Goal: Information Seeking & Learning: Learn about a topic

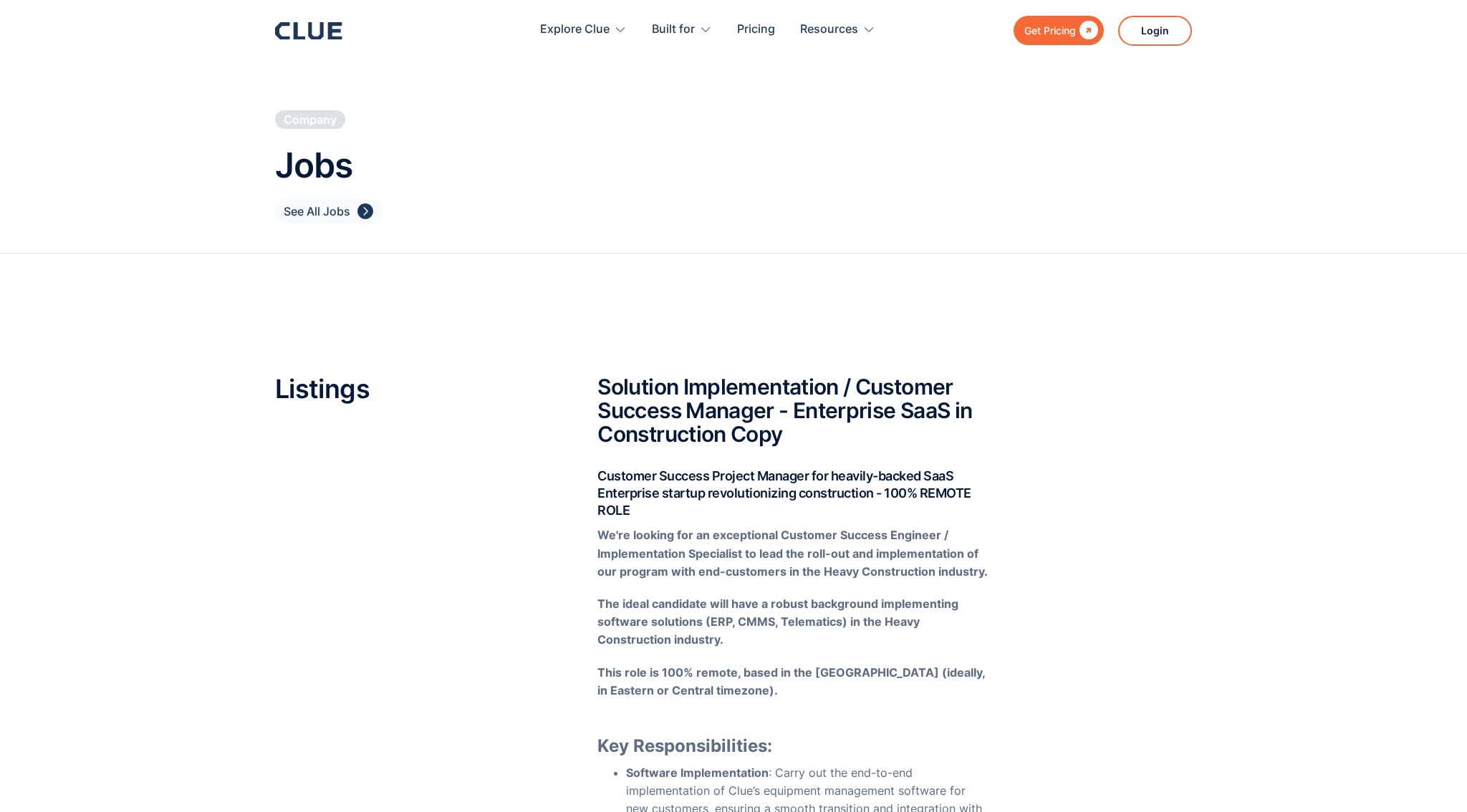
click at [320, 34] on icon at bounding box center [315, 31] width 15 height 18
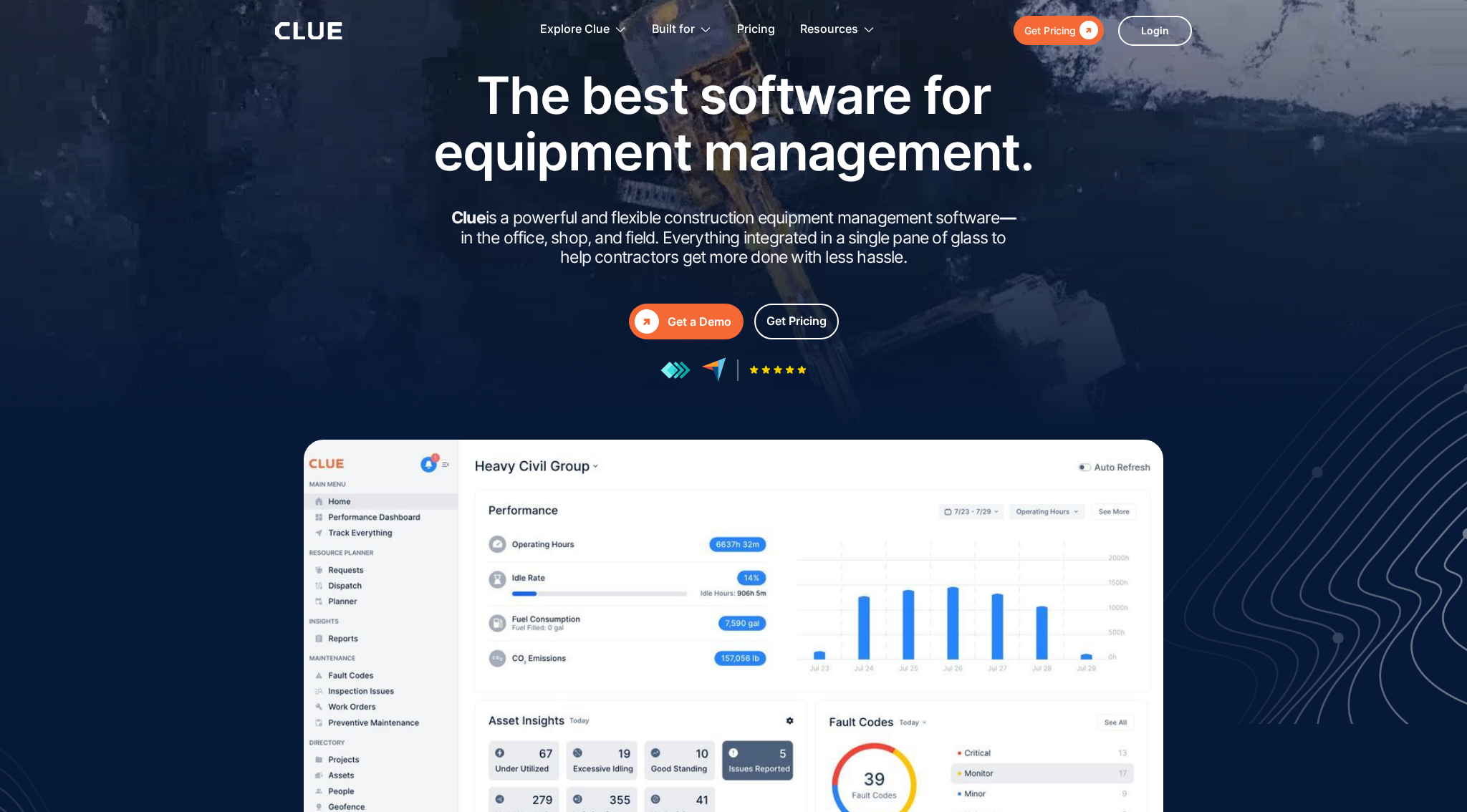
click at [186, 278] on div at bounding box center [733, 246] width 1467 height 573
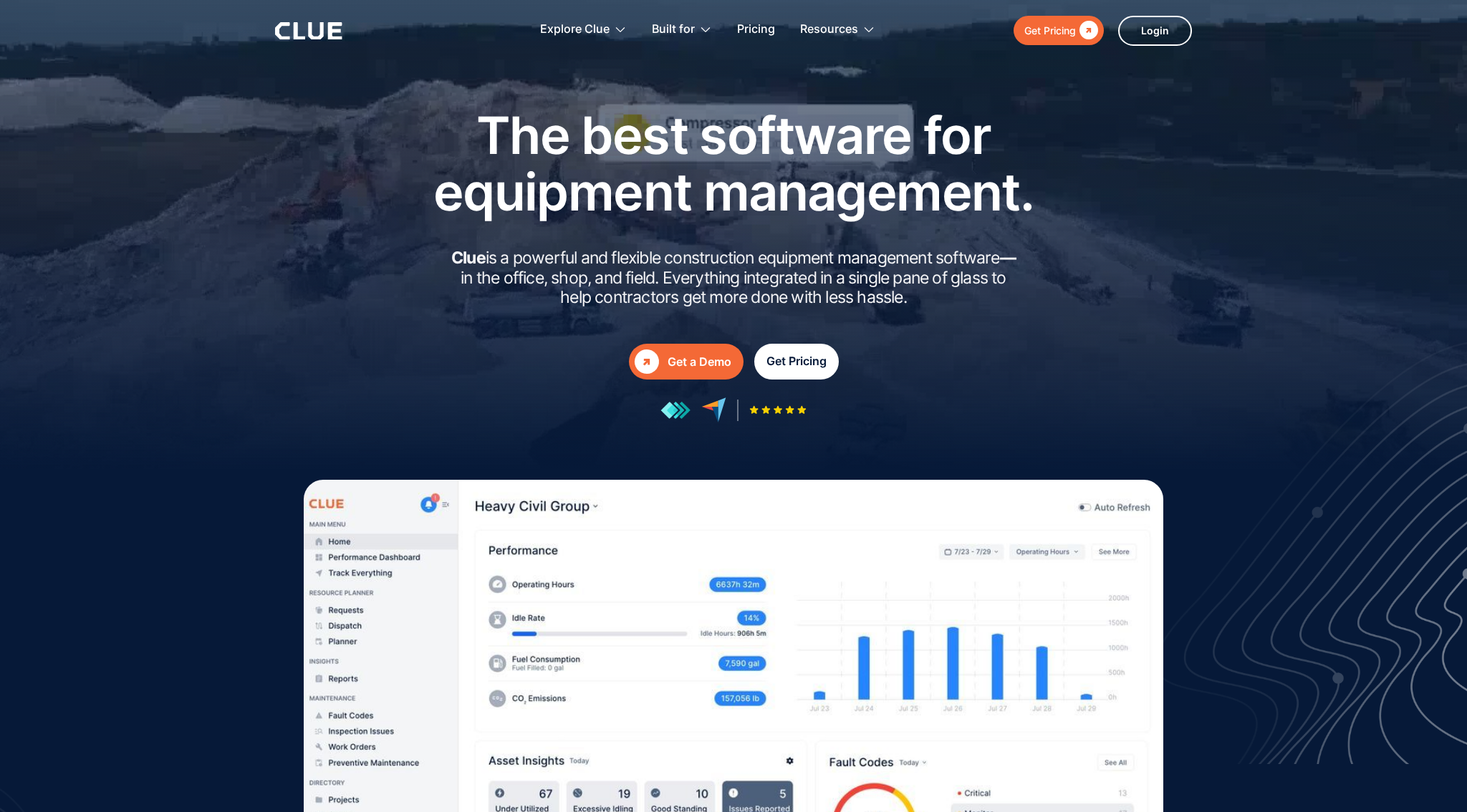
click at [829, 363] on link "Get Pricing" at bounding box center [797, 362] width 84 height 36
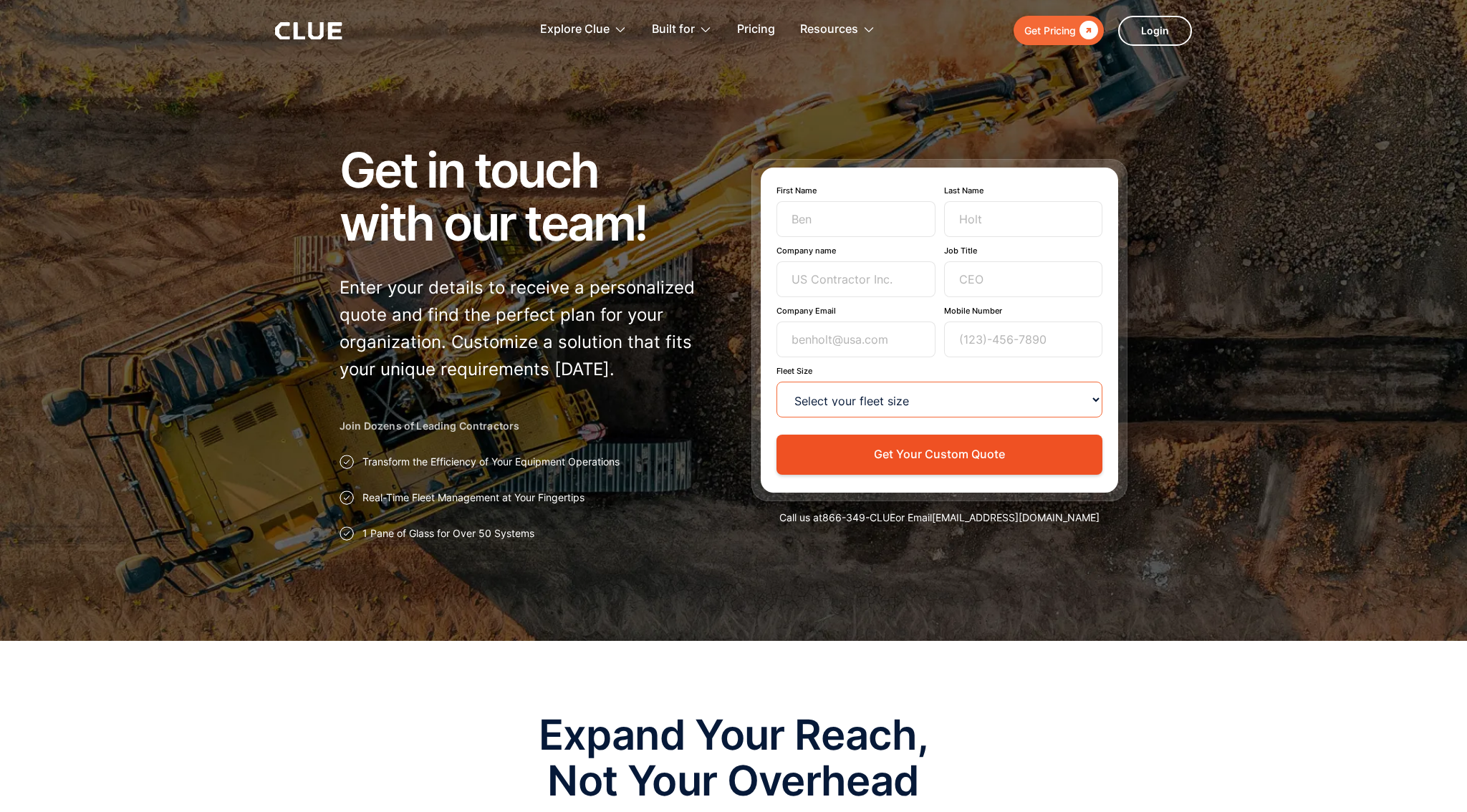
click at [806, 408] on select "Select your fleet size <15 15-99 100-499 500-999 >1000" at bounding box center [938, 400] width 325 height 36
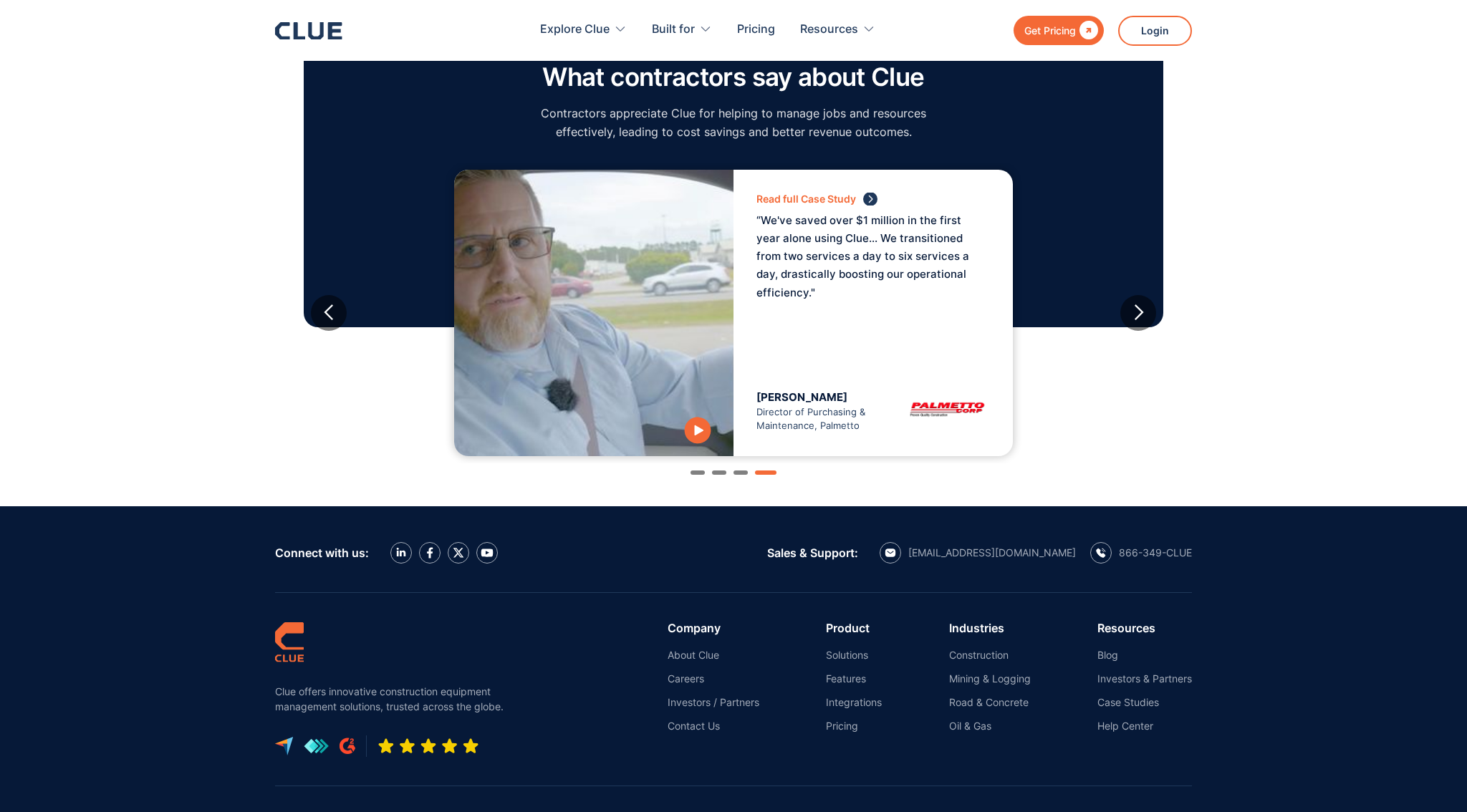
scroll to position [1532, 0]
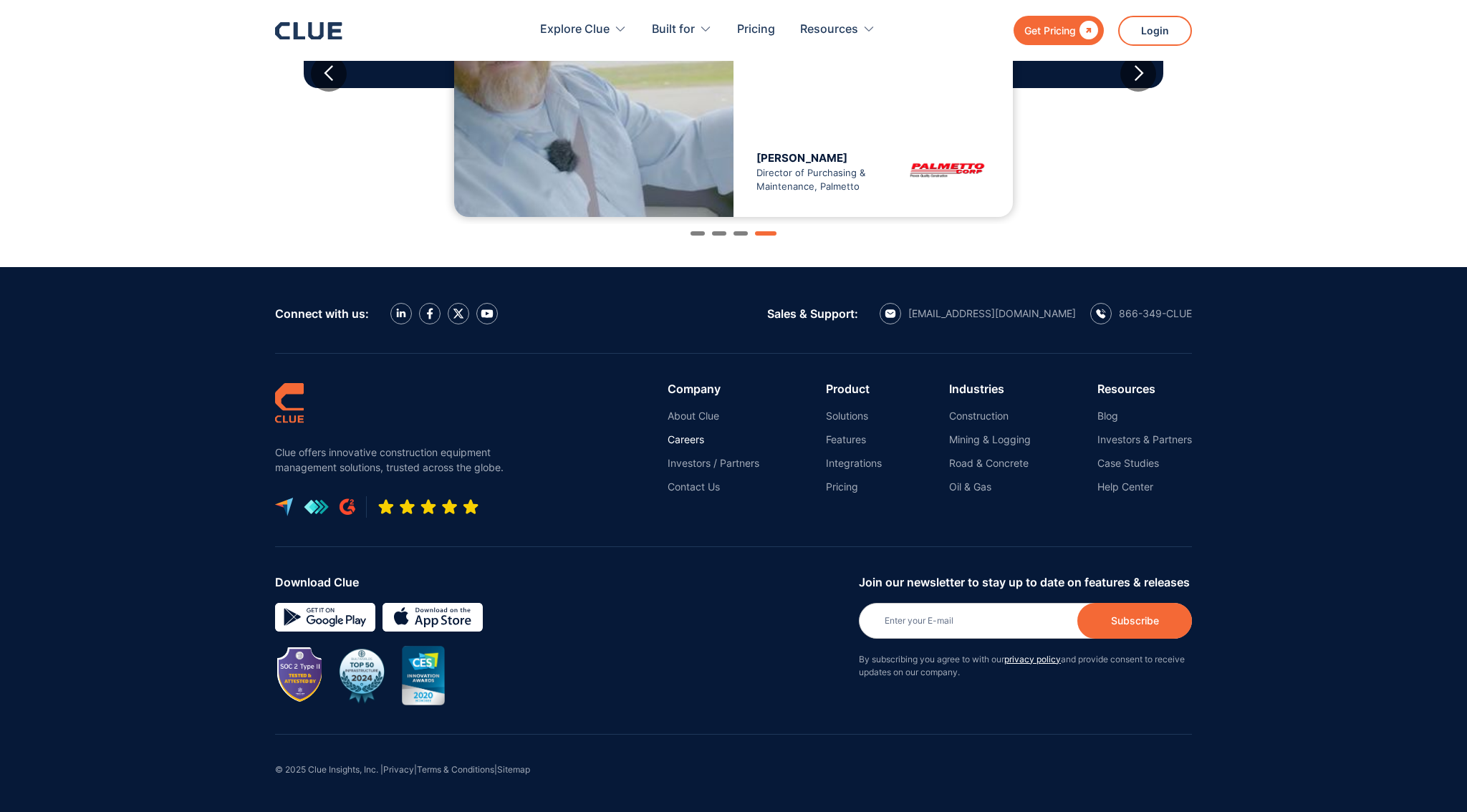
click at [697, 438] on link "Careers" at bounding box center [713, 439] width 92 height 13
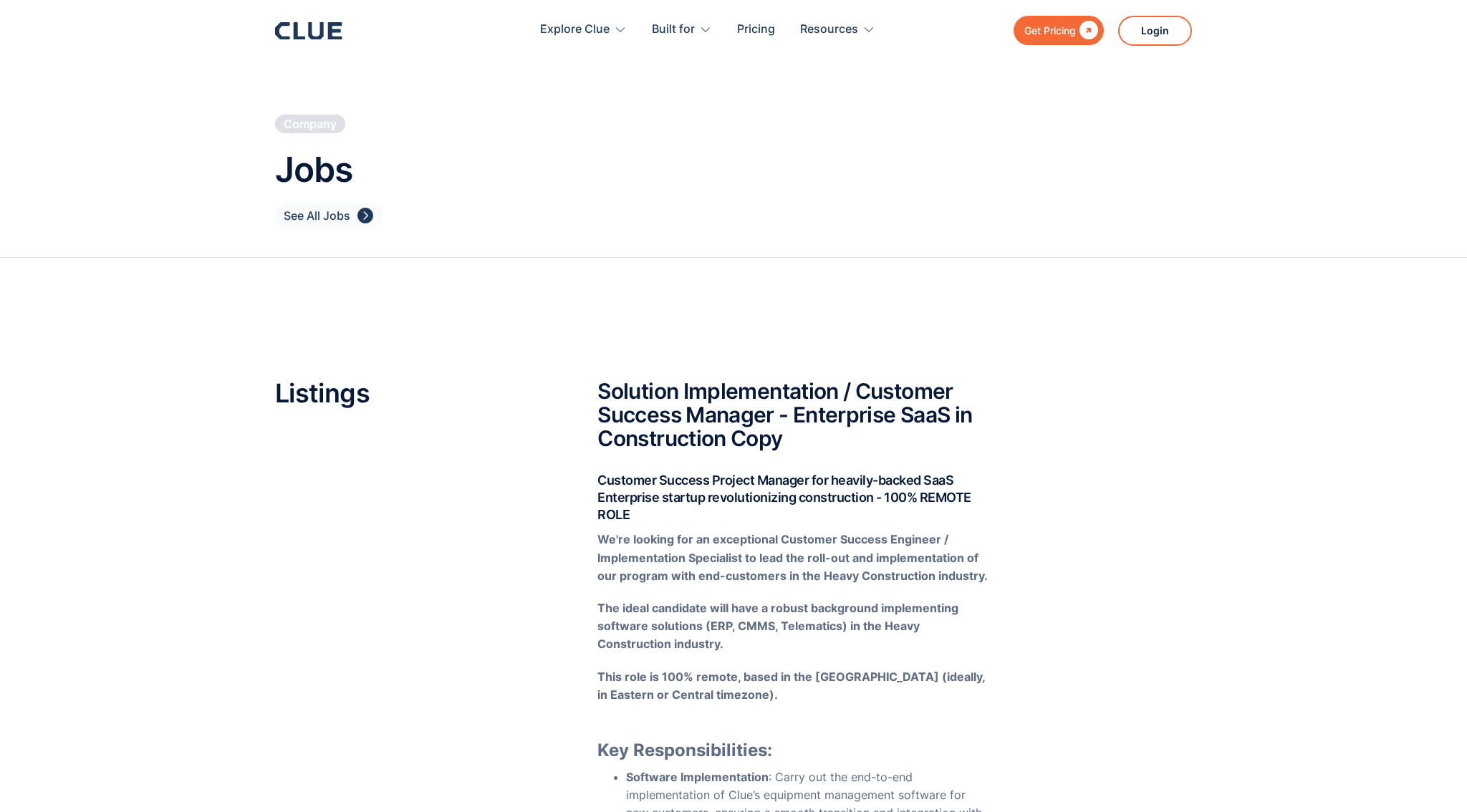
click at [333, 32] on icon at bounding box center [308, 31] width 67 height 18
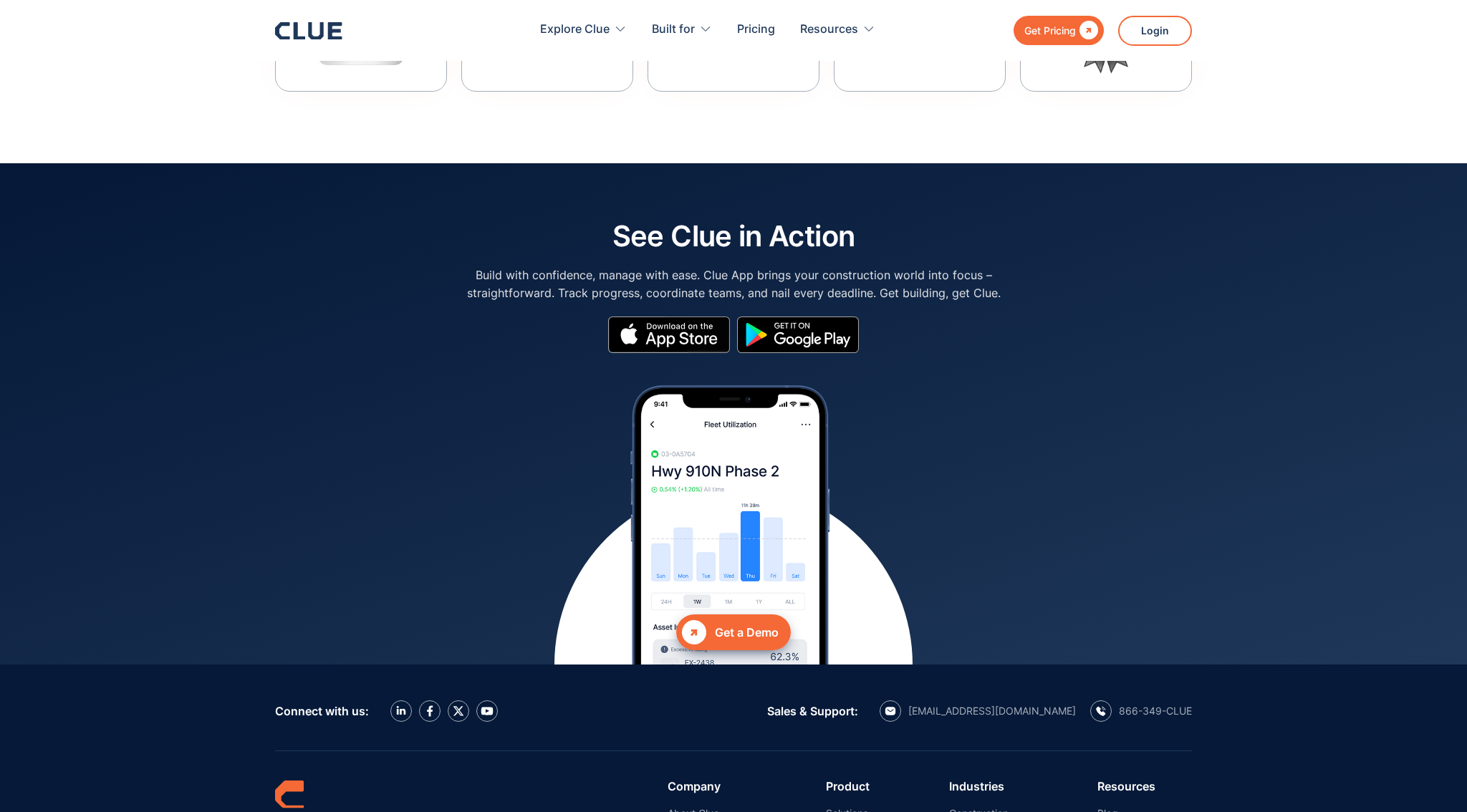
scroll to position [6322, 0]
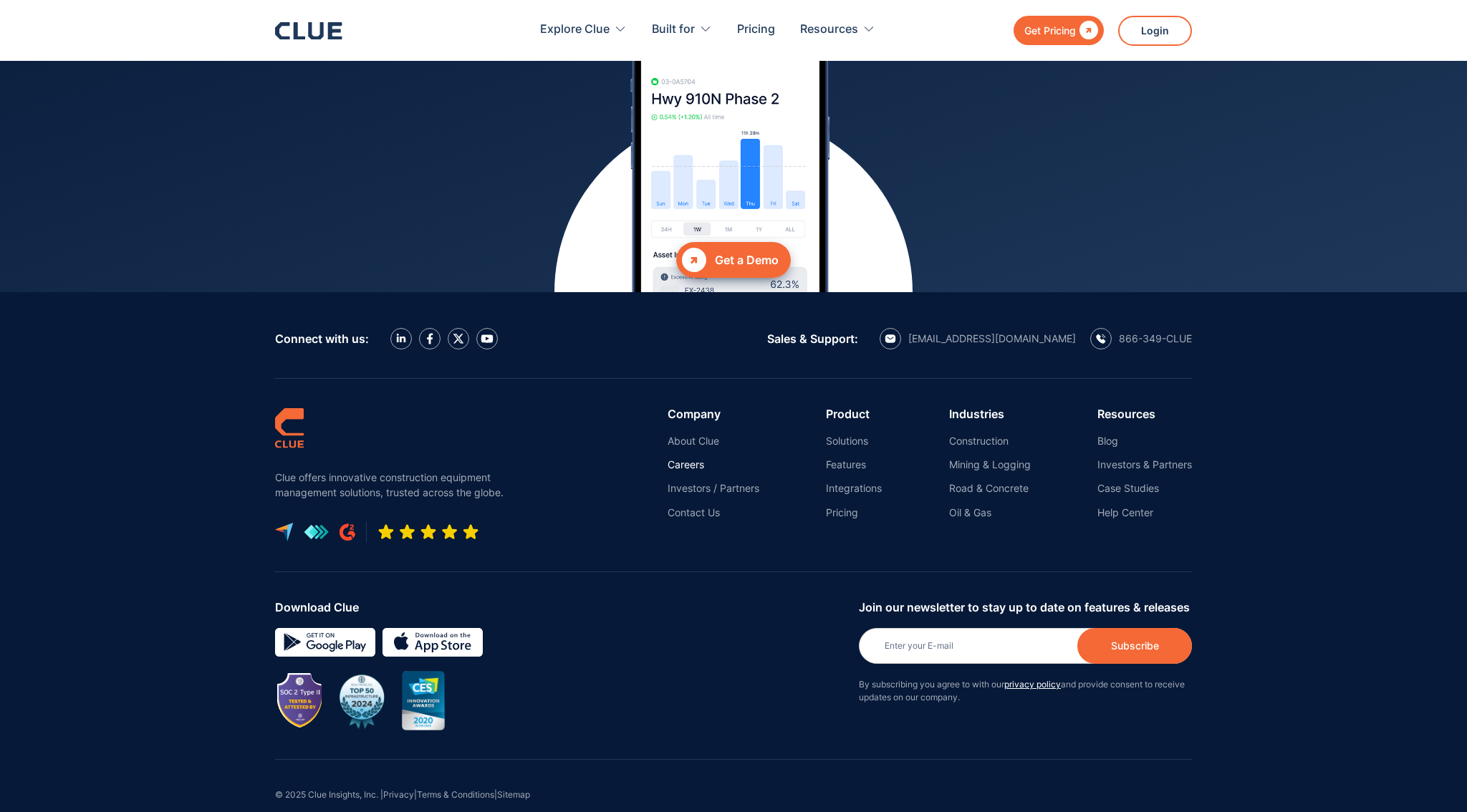
click at [687, 458] on link "Careers" at bounding box center [713, 464] width 92 height 13
